Goal: Task Accomplishment & Management: Complete application form

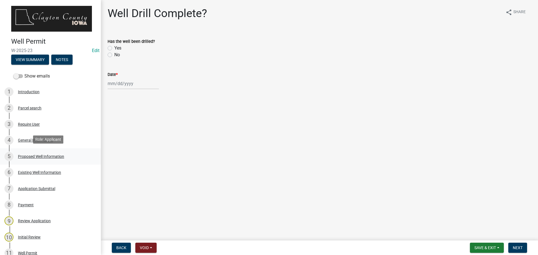
click at [42, 155] on div "Proposed Well Information" at bounding box center [41, 157] width 46 height 4
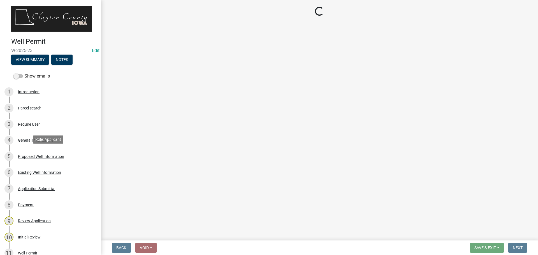
select select "b914ece8-feae-4b0c-9c33-9caeeca31e48"
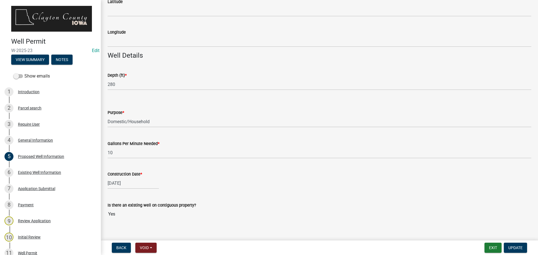
scroll to position [497, 0]
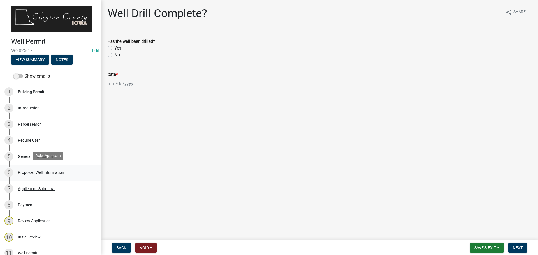
click at [37, 171] on div "Proposed Well Information" at bounding box center [41, 173] width 46 height 4
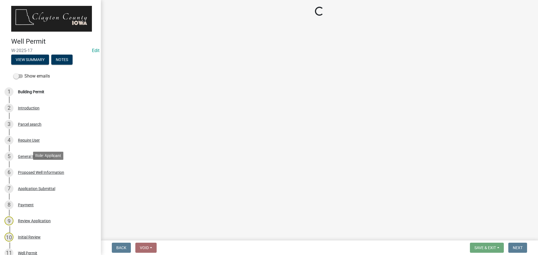
select select "b914ece8-feae-4b0c-9c33-9caeeca31e48"
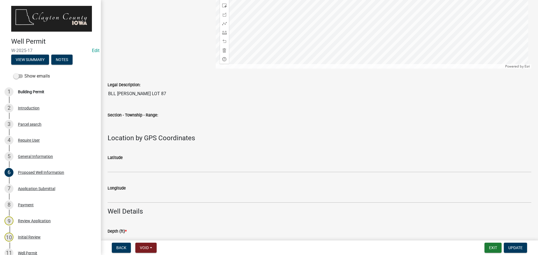
scroll to position [329, 0]
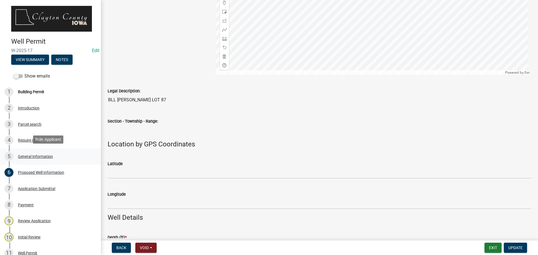
click at [38, 155] on div "General Information" at bounding box center [35, 157] width 35 height 4
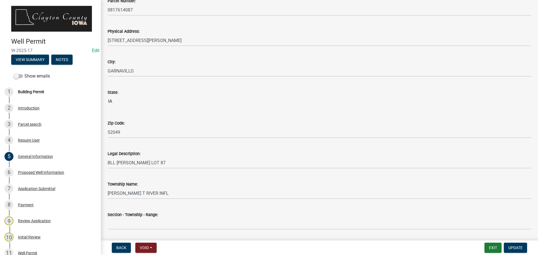
scroll to position [442, 0]
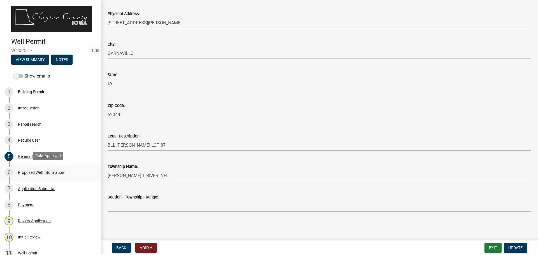
click at [37, 171] on div "Proposed Well Information" at bounding box center [41, 173] width 46 height 4
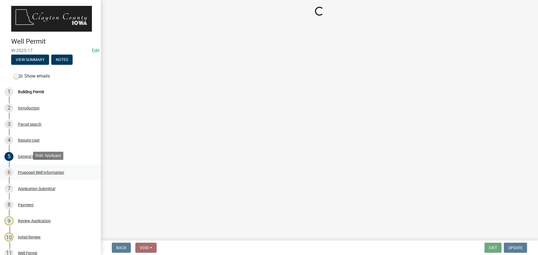
select select "b914ece8-feae-4b0c-9c33-9caeeca31e48"
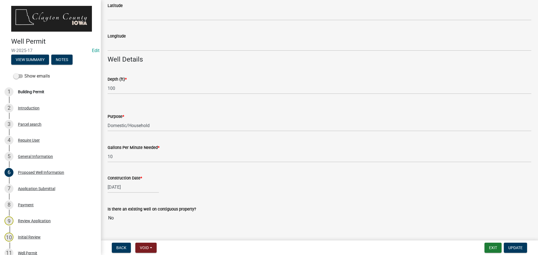
scroll to position [497, 0]
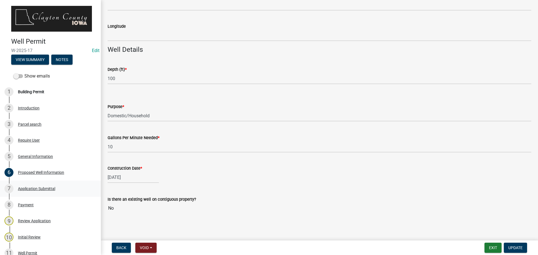
click at [34, 187] on div "Application Submittal" at bounding box center [36, 189] width 37 height 4
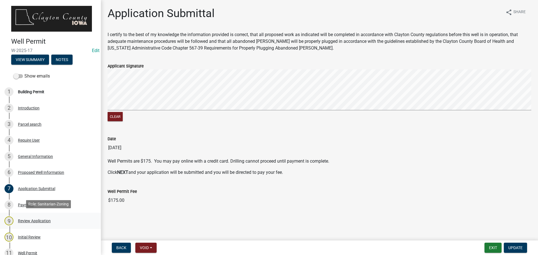
click at [40, 220] on div "Review Application" at bounding box center [34, 221] width 33 height 4
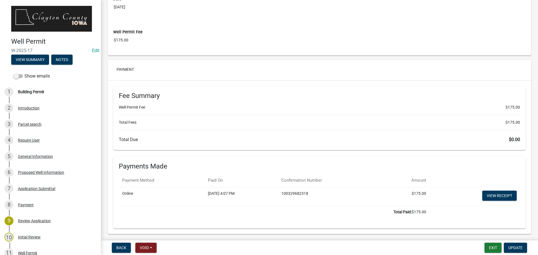
scroll to position [1429, 0]
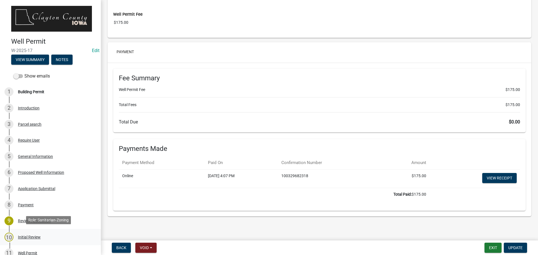
click at [30, 236] on div "Initial Review" at bounding box center [29, 237] width 23 height 4
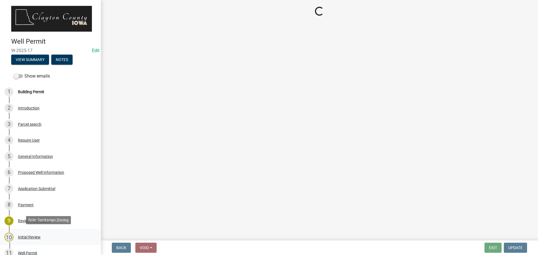
scroll to position [0, 0]
select select "f1d0e1b8-b818-4402-b9ad-74fd73191869"
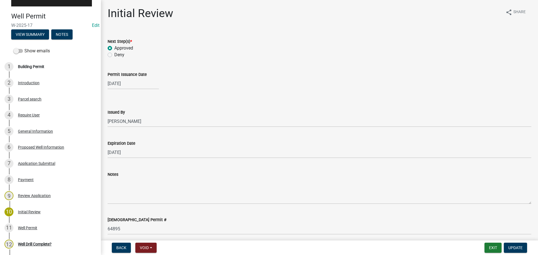
scroll to position [84, 0]
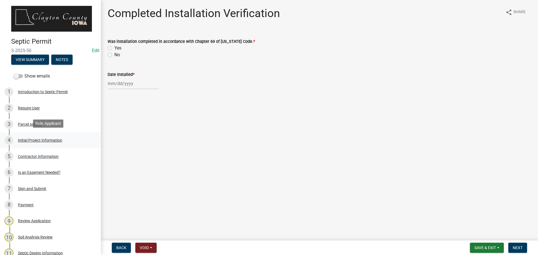
click at [36, 138] on div "Initial Project Information" at bounding box center [40, 140] width 44 height 4
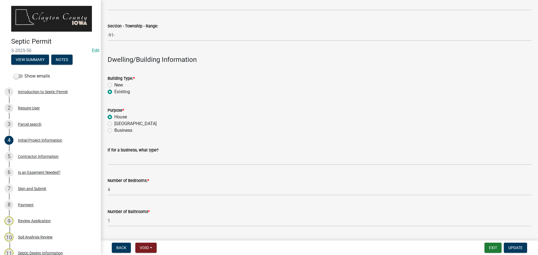
scroll to position [588, 0]
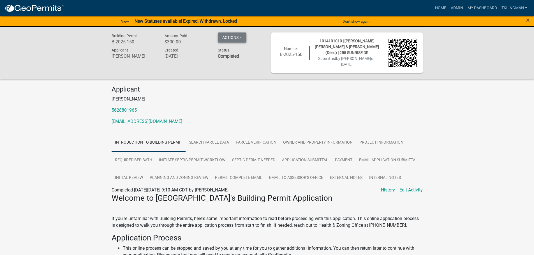
click at [223, 37] on button "Actions" at bounding box center [232, 38] width 29 height 10
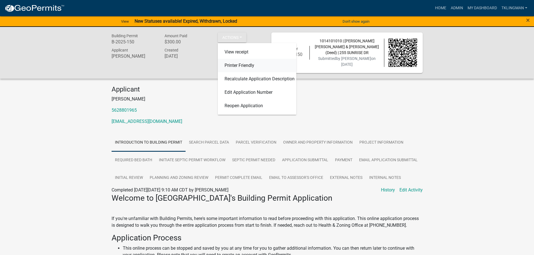
click at [244, 68] on link "Printer Friendly" at bounding box center [257, 65] width 78 height 13
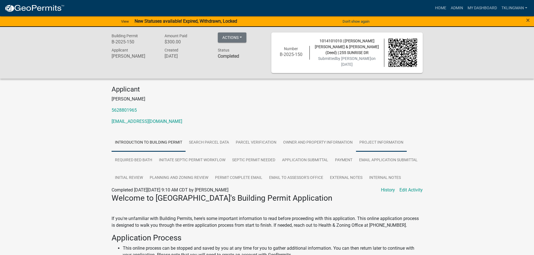
click at [369, 139] on link "Project Information" at bounding box center [381, 143] width 51 height 18
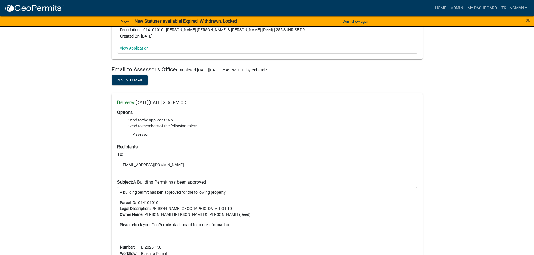
scroll to position [3974, 0]
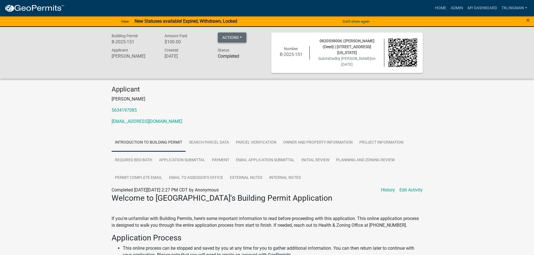
click at [231, 36] on button "Actions" at bounding box center [232, 38] width 29 height 10
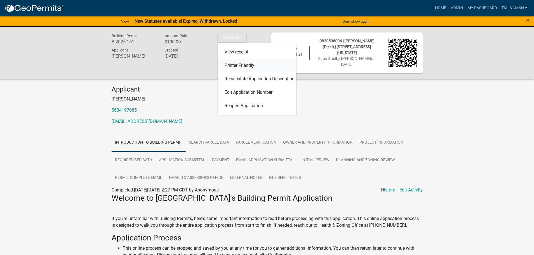
click at [235, 65] on link "Printer Friendly" at bounding box center [257, 65] width 78 height 13
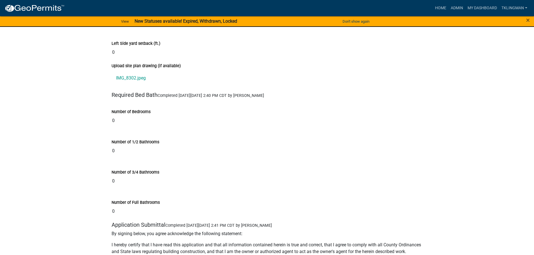
scroll to position [2398, 0]
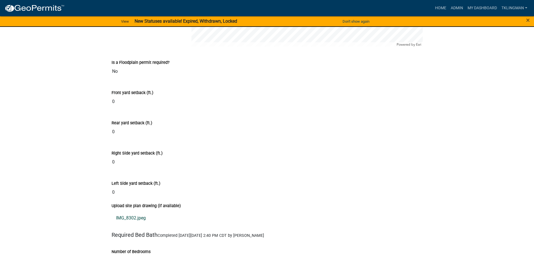
click at [141, 217] on link "IMG_8302.jpeg" at bounding box center [267, 218] width 311 height 13
